Goal: Subscribe to service/newsletter

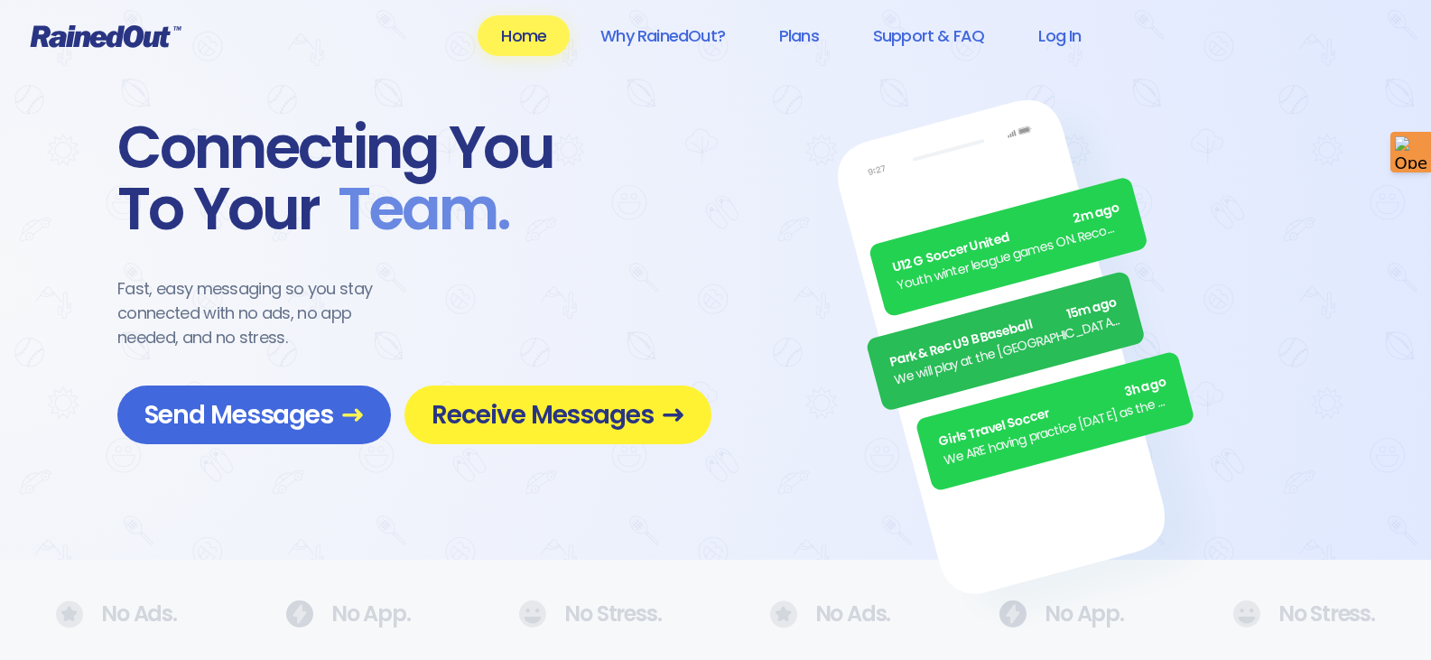
click at [580, 414] on span "Receive Messages" at bounding box center [558, 415] width 253 height 32
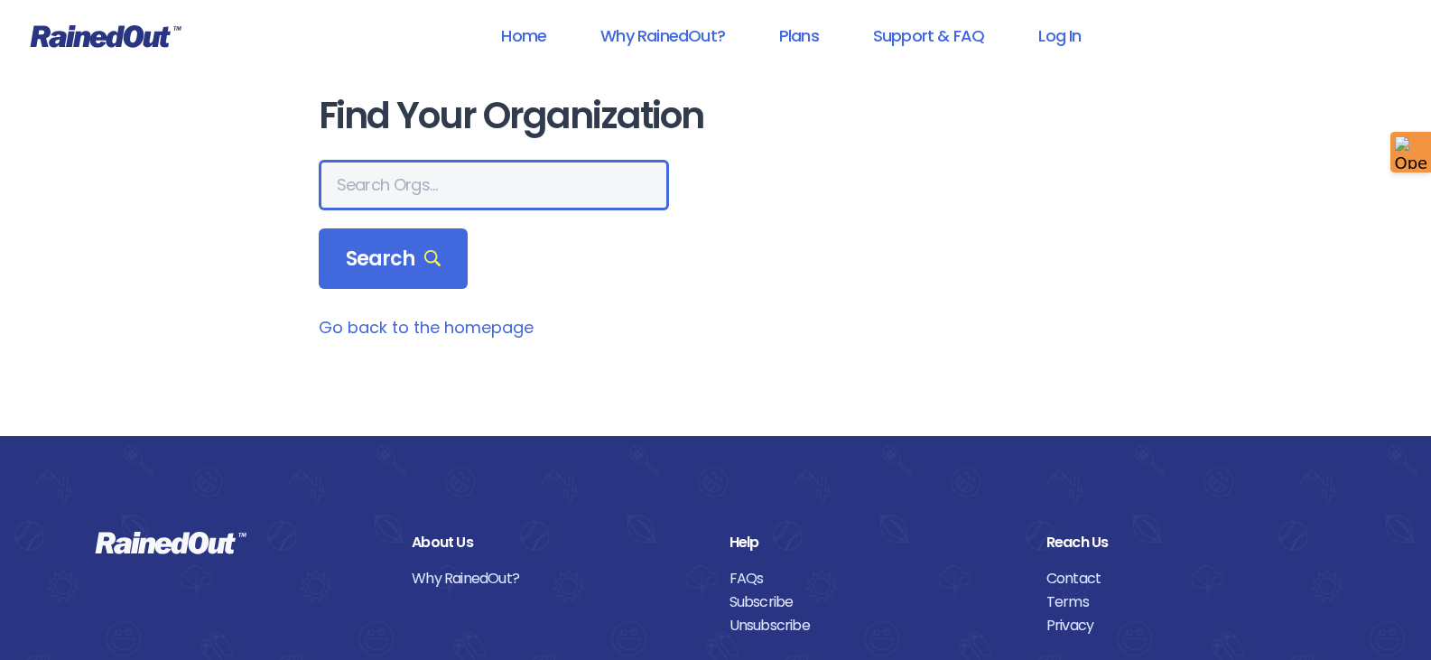
click at [477, 189] on input "text" at bounding box center [494, 185] width 350 height 51
type input "mount pleasant"
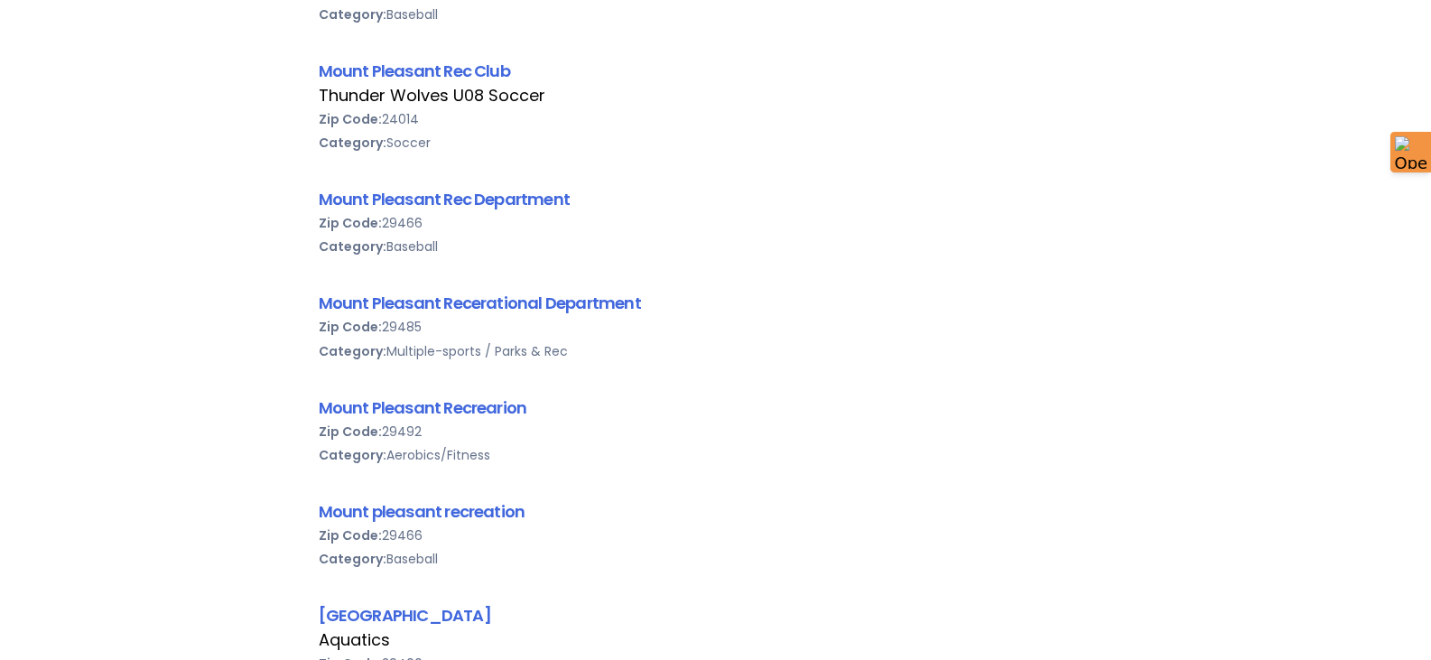
scroll to position [903, 0]
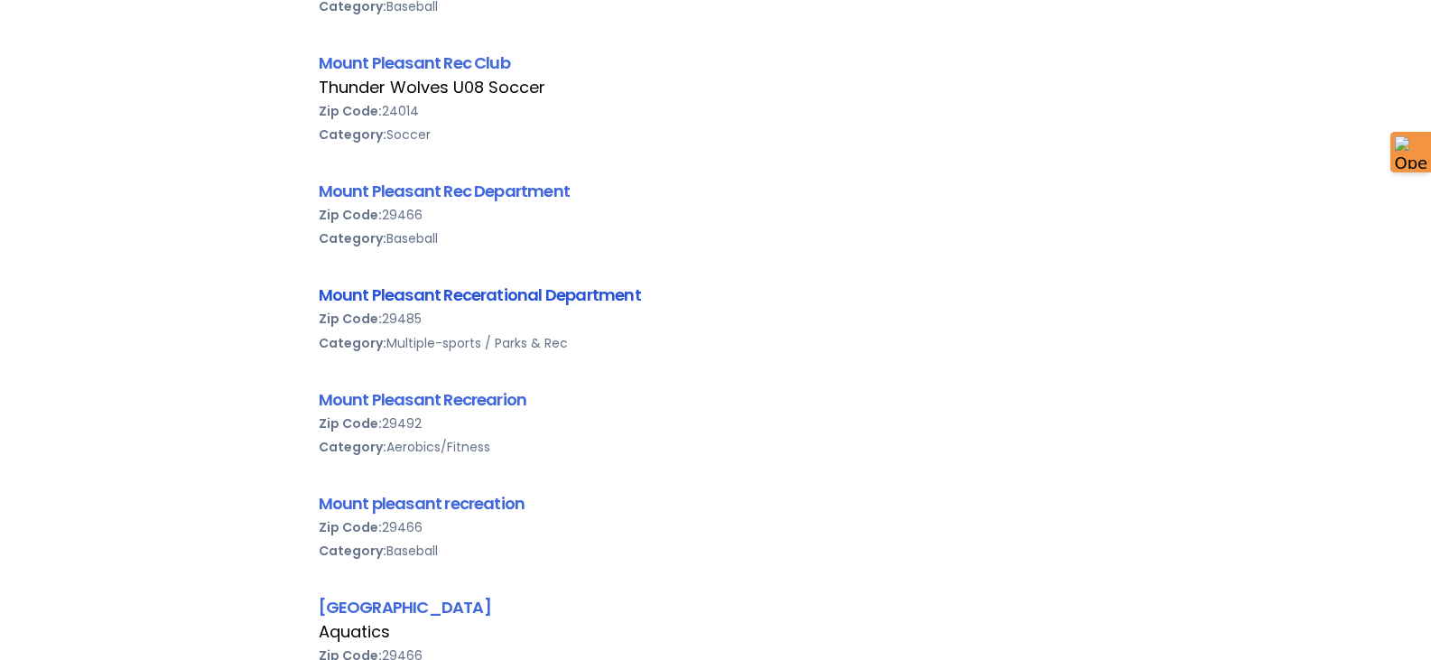
click at [495, 290] on link "Mount Pleasant Recerational Department" at bounding box center [480, 294] width 322 height 23
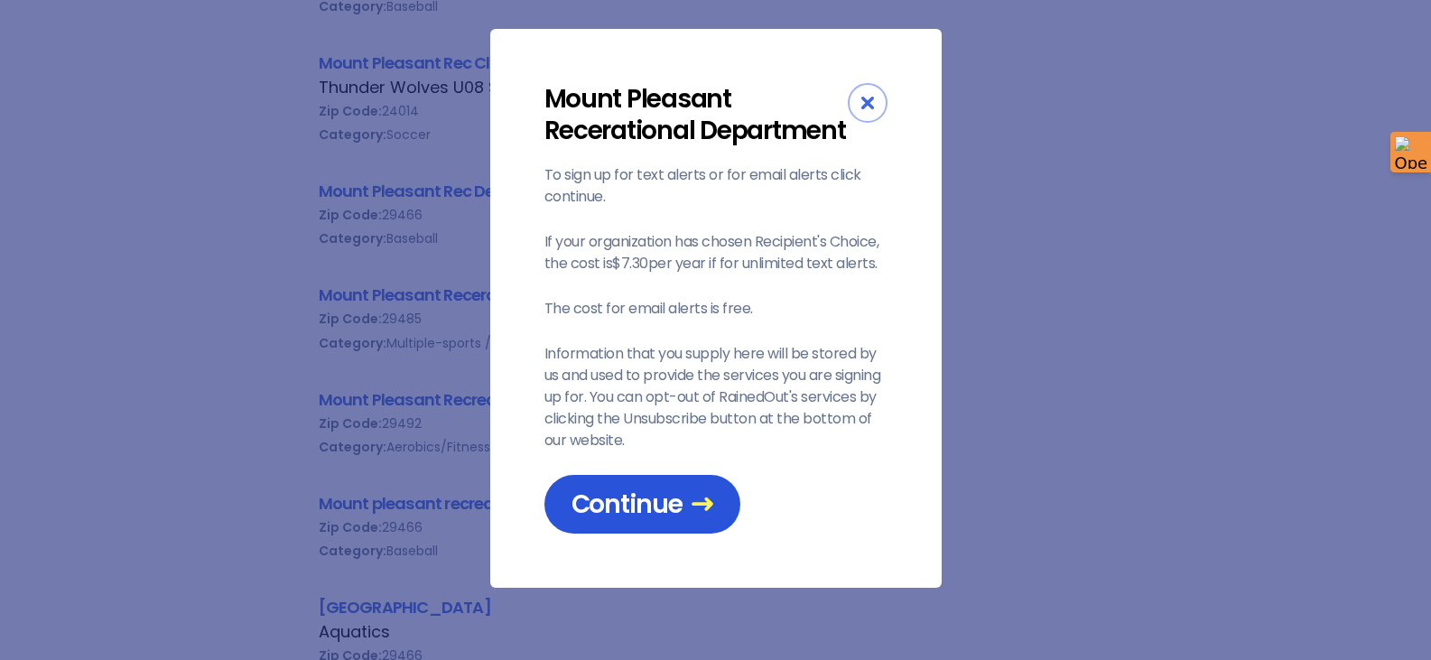
click at [663, 496] on span "Continue" at bounding box center [642, 504] width 142 height 32
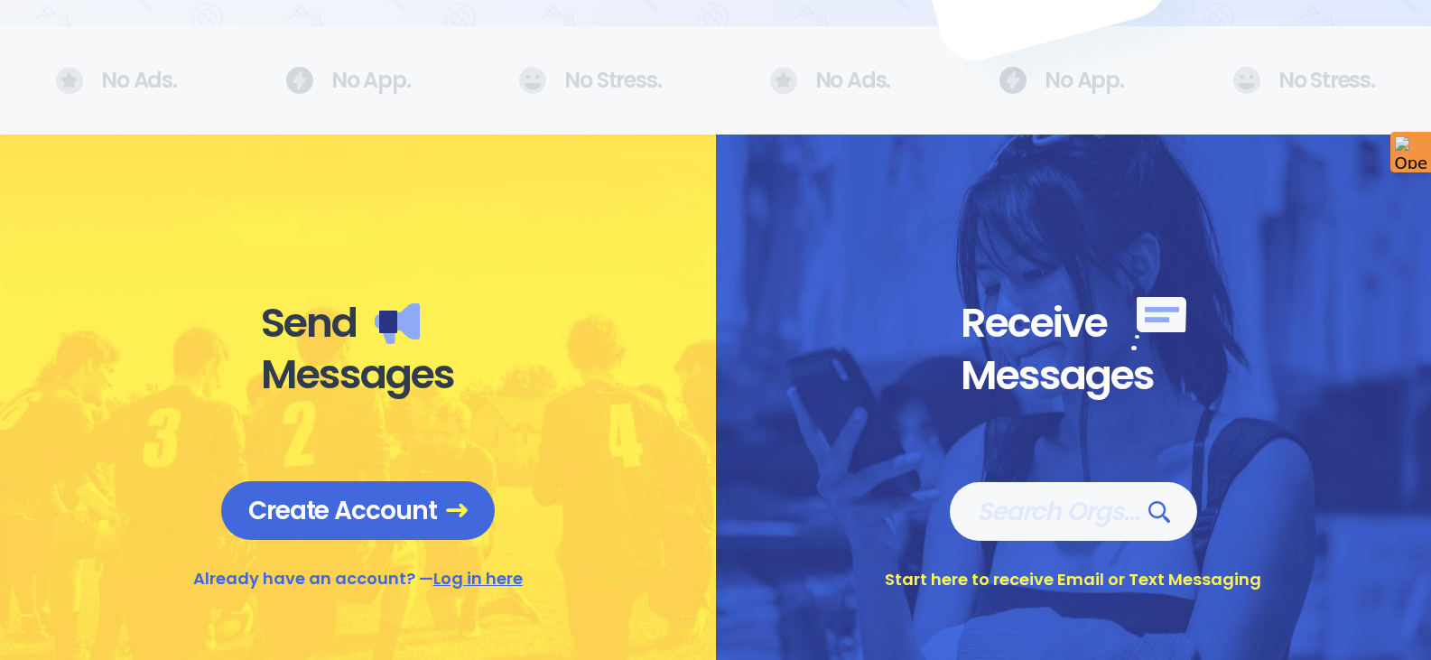
scroll to position [722, 0]
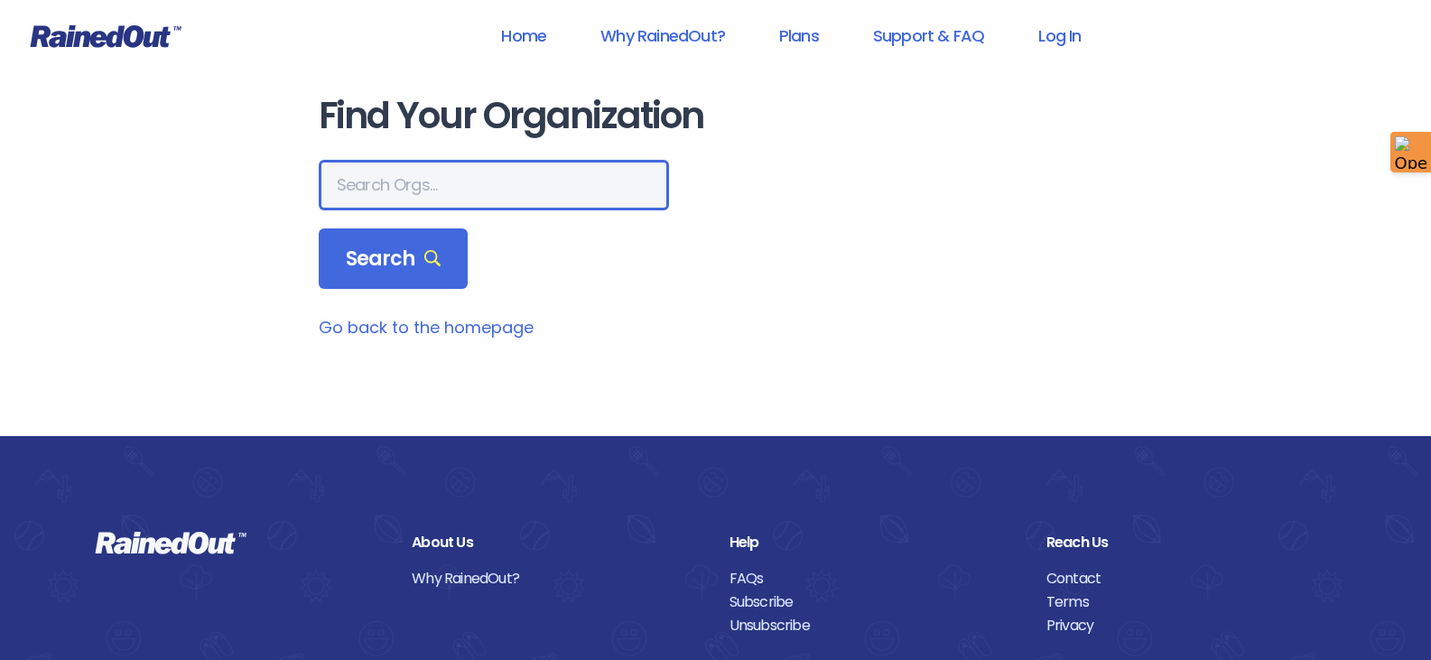
click at [492, 182] on input "text" at bounding box center [494, 185] width 350 height 51
type input "mount pleasant rec"
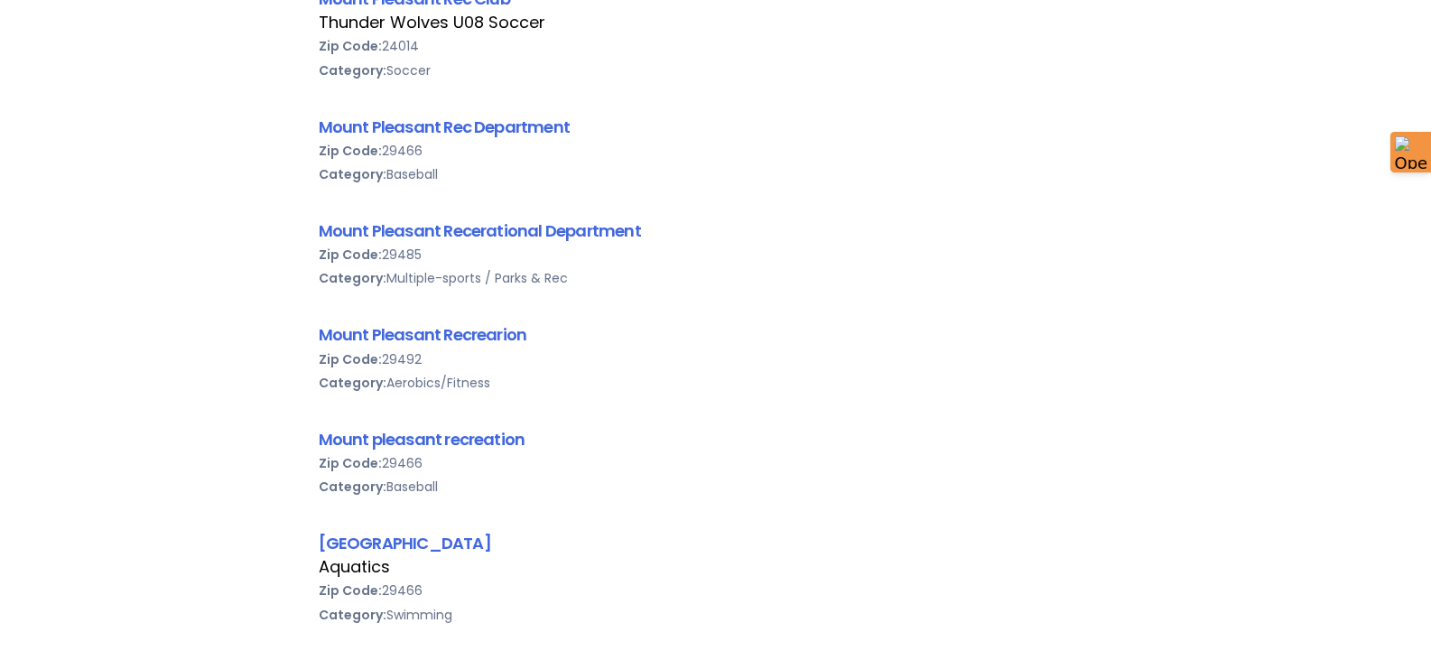
scroll to position [632, 0]
click at [511, 233] on link "Mount Pleasant Recerational Department" at bounding box center [480, 229] width 322 height 23
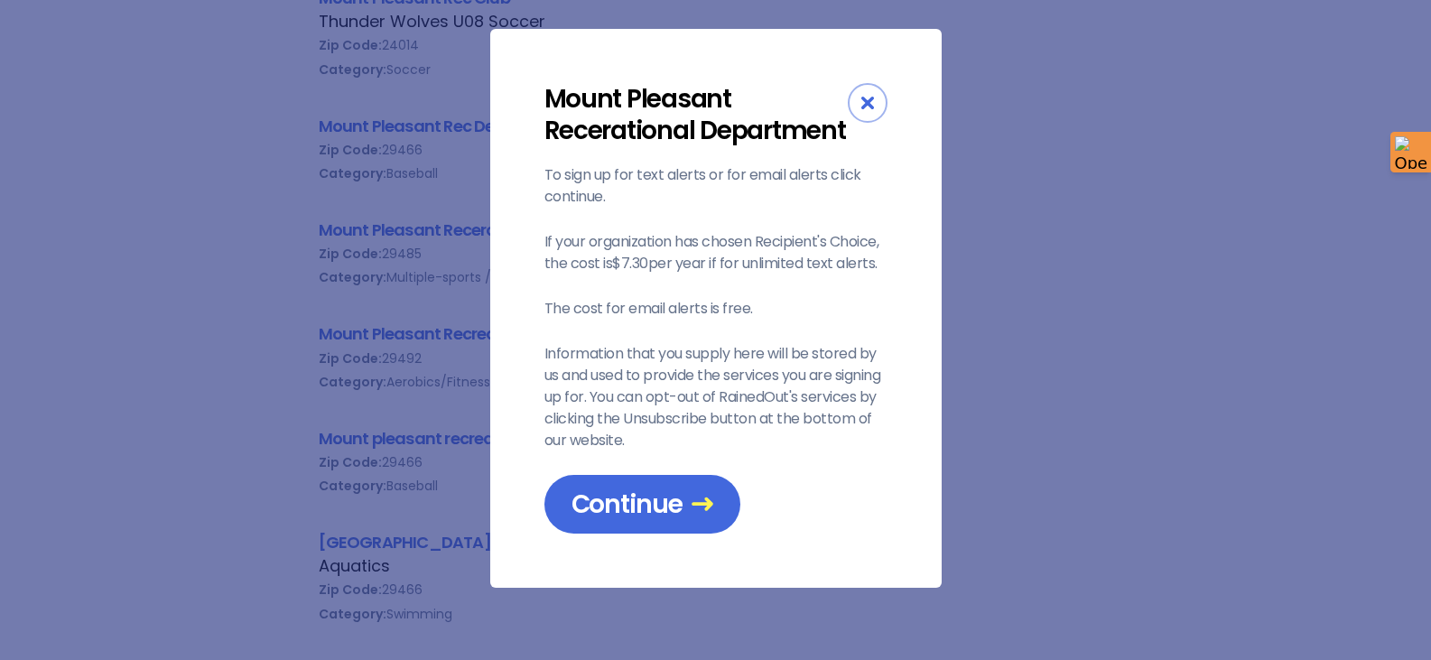
click at [863, 108] on icon "Close" at bounding box center [867, 103] width 13 height 13
